Goal: Go to known website: Go to known website

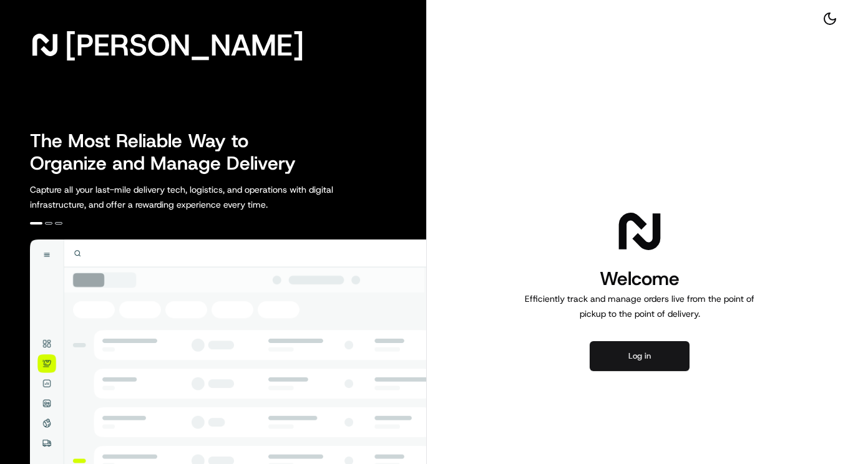
click at [660, 359] on button "Log in" at bounding box center [640, 356] width 100 height 30
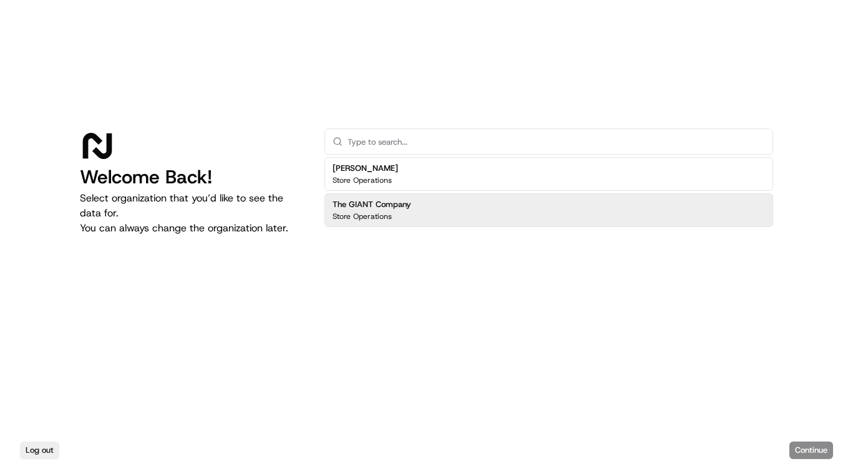
click at [391, 214] on div "Store Operations" at bounding box center [372, 217] width 79 height 10
click at [797, 457] on button "Continue" at bounding box center [811, 450] width 44 height 17
